Goal: Task Accomplishment & Management: Use online tool/utility

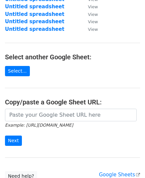
scroll to position [114, 0]
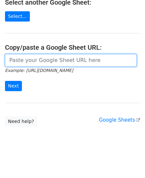
click at [43, 60] on input "url" at bounding box center [71, 60] width 132 height 13
paste input "https://docs.google.com/spreadsheets/d/12DwC9eQnE32YfkqA5_3zsRufz4FZnm3B3PqSUko…"
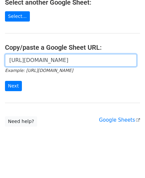
scroll to position [0, 150]
type input "https://docs.google.com/spreadsheets/d/12DwC9eQnE32YfkqA5_3zsRufz4FZnm3B3PqSUko…"
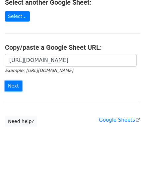
scroll to position [0, 0]
click at [14, 85] on input "Next" at bounding box center [13, 86] width 17 height 10
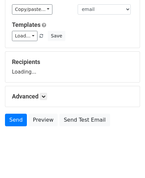
scroll to position [52, 0]
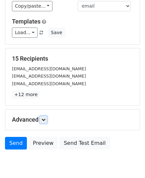
click at [47, 121] on link at bounding box center [43, 119] width 7 height 7
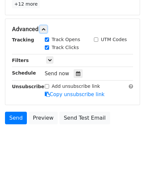
scroll to position [143, 0]
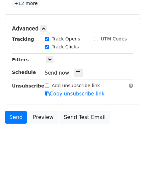
click at [76, 71] on icon at bounding box center [78, 73] width 4 height 5
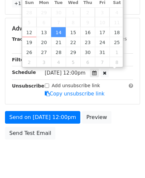
scroll to position [0, 0]
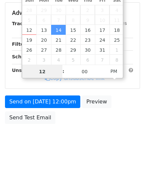
type input "2025-10-13 12:00"
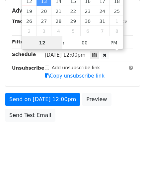
scroll to position [132, 0]
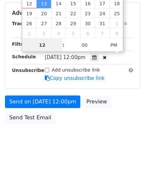
type input "9"
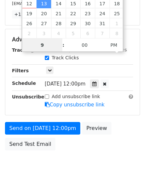
scroll to position [143, 0]
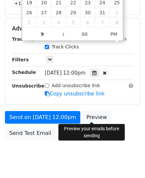
type input "2025-10-13 21:00"
click at [101, 115] on link "Preview" at bounding box center [96, 117] width 29 height 13
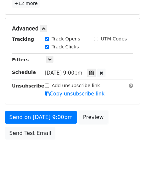
click at [101, 115] on link "Preview" at bounding box center [93, 117] width 29 height 13
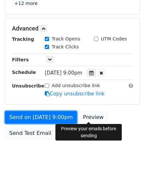
click at [46, 117] on link "Send on Oct 13 at 9:00pm" at bounding box center [41, 117] width 72 height 13
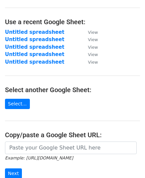
scroll to position [100, 0]
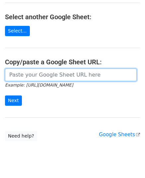
click at [61, 79] on input "url" at bounding box center [71, 75] width 132 height 13
paste input "https://docs.google.com/spreadsheets/d/1j3jSsnRMdxiwY8JnVdoVVck5jvr6v403K04Tos-…"
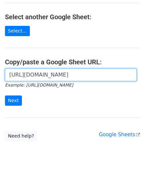
scroll to position [0, 139]
type input "https://docs.google.com/spreadsheets/d/1j3jSsnRMdxiwY8JnVdoVVck5jvr6v403K04Tos-…"
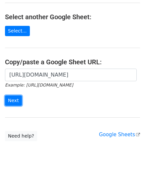
click at [11, 97] on input "Next" at bounding box center [13, 101] width 17 height 10
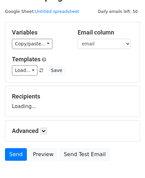
scroll to position [52, 0]
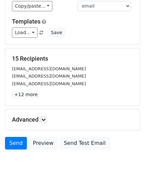
click at [46, 93] on p "+12 more" at bounding box center [72, 95] width 121 height 8
click at [44, 118] on icon at bounding box center [43, 120] width 4 height 4
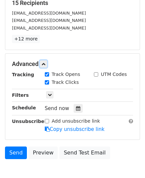
scroll to position [143, 0]
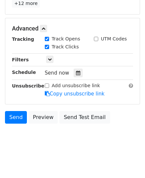
click at [74, 75] on div at bounding box center [78, 73] width 9 height 9
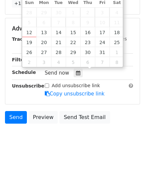
type input "[DATE] 12:00"
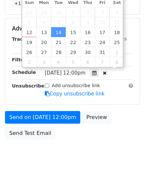
scroll to position [0, 0]
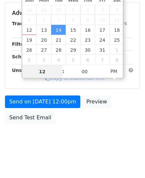
type input "9"
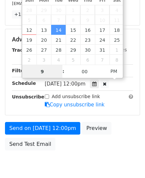
scroll to position [143, 0]
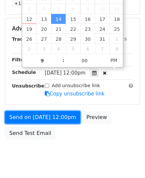
type input "2025-10-14 21:00"
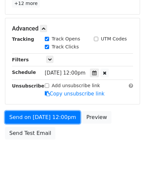
click at [24, 117] on link "Send on [DATE] 12:00pm" at bounding box center [42, 117] width 75 height 13
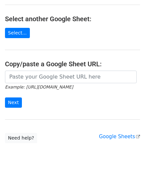
scroll to position [100, 0]
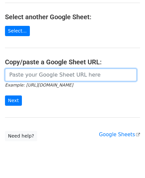
click at [59, 75] on input "url" at bounding box center [71, 75] width 132 height 13
paste input "https://docs.google.com/spreadsheets/d/1EnAro4yTbLnYQdg1M7AkMd1Bao4FAyEm6T8Zqpm…"
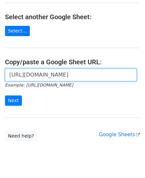
scroll to position [0, 154]
type input "https://docs.google.com/spreadsheets/d/1EnAro4yTbLnYQdg1M7AkMd1Bao4FAyEm6T8Zqpm…"
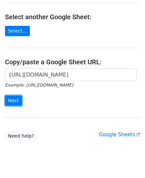
click at [14, 100] on input "Next" at bounding box center [13, 101] width 17 height 10
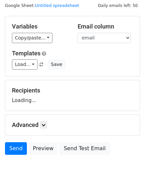
scroll to position [52, 0]
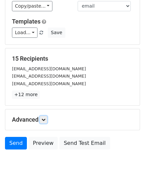
click at [45, 120] on icon at bounding box center [43, 120] width 4 height 4
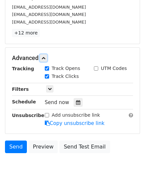
scroll to position [143, 0]
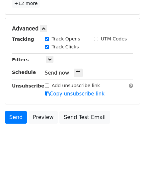
click at [76, 71] on icon at bounding box center [78, 73] width 4 height 5
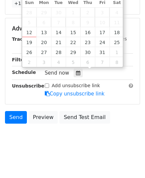
type input "2025-10-15 12:00"
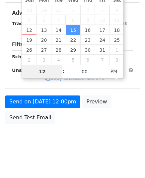
type input "9"
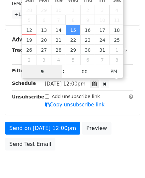
scroll to position [143, 0]
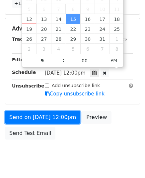
type input "2025-10-15 21:00"
click at [41, 118] on link "Send on Oct 15 at 12:00pm" at bounding box center [42, 117] width 75 height 13
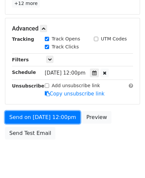
click at [41, 118] on link "Send on Oct 15 at 12:00pm" at bounding box center [42, 117] width 75 height 13
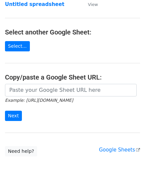
scroll to position [100, 0]
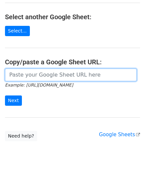
click at [54, 78] on input "url" at bounding box center [71, 75] width 132 height 13
paste input "https://docs.google.com/spreadsheets/d/1xkdWMvBECN0Mc_qj3TTE_Zgw2q86uy8Sylhk6j1…"
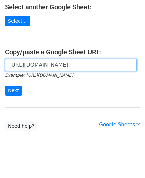
scroll to position [114, 0]
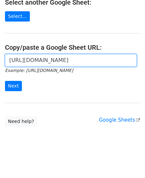
type input "https://docs.google.com/spreadsheets/d/1xkdWMvBECN0Mc_qj3TTE_Zgw2q86uy8Sylhk6j1…"
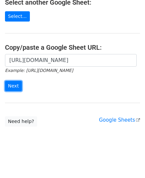
scroll to position [0, 0]
click at [13, 85] on input "Next" at bounding box center [13, 86] width 17 height 10
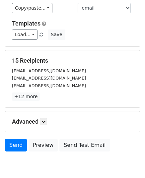
scroll to position [78, 0]
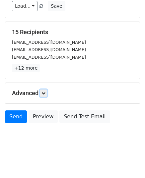
click at [44, 92] on icon at bounding box center [43, 93] width 4 height 4
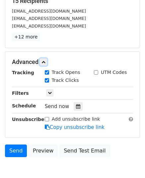
scroll to position [143, 0]
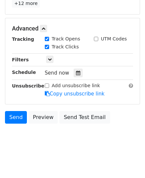
click at [76, 73] on icon at bounding box center [78, 73] width 4 height 5
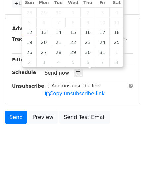
type input "[DATE] 12:00"
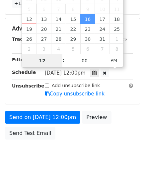
type input "9"
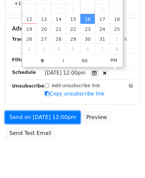
type input "[DATE] 21:00"
click at [37, 114] on link "Send on [DATE] 12:00pm" at bounding box center [42, 117] width 75 height 13
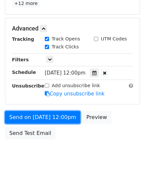
click at [37, 114] on link "Send on [DATE] 12:00pm" at bounding box center [42, 117] width 75 height 13
